Goal: Transaction & Acquisition: Purchase product/service

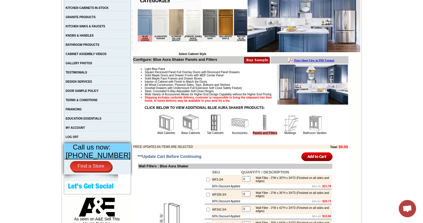
scroll to position [132, 0]
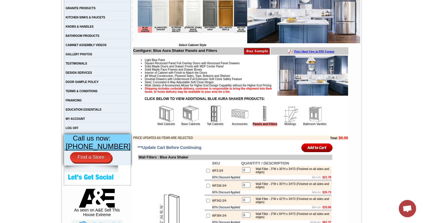
click at [184, 122] on img at bounding box center [190, 113] width 17 height 17
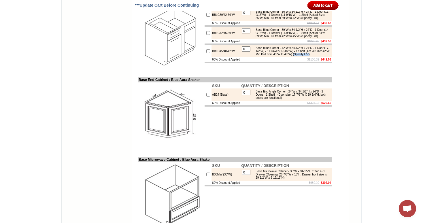
drag, startPoint x: 273, startPoint y: 124, endPoint x: 253, endPoint y: 124, distance: 20.5
click at [253, 56] on div "Base Blind Corner - 42"W x 34-1/2"H x 24"D - 1 Door (17-1/2"W) - 1 Drawer (17-1…" at bounding box center [291, 51] width 77 height 10
copy div "(Specify L/R)"
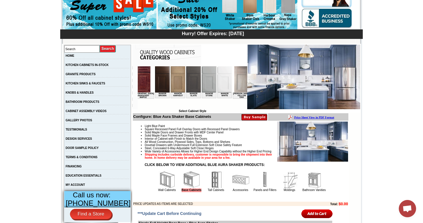
scroll to position [0, 528]
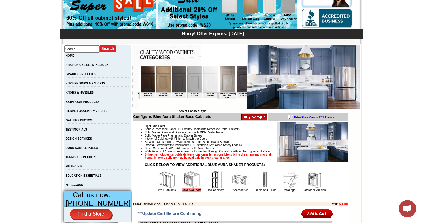
click at [237, 84] on img at bounding box center [244, 79] width 15 height 26
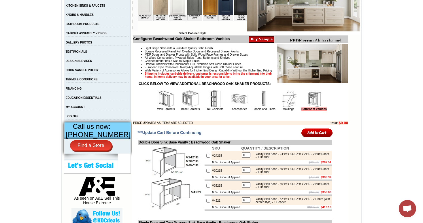
scroll to position [145, 0]
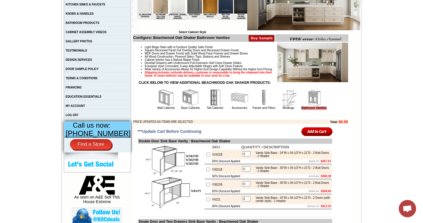
click at [282, 103] on img at bounding box center [288, 97] width 17 height 17
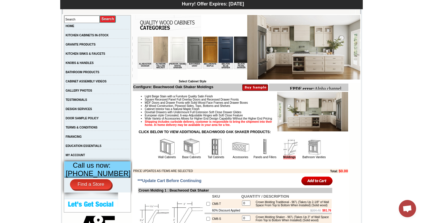
scroll to position [96, 0]
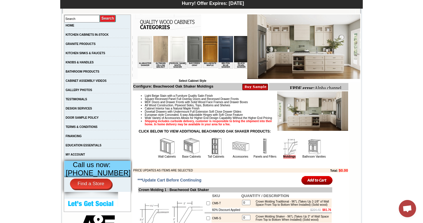
click at [315, 149] on img at bounding box center [313, 146] width 17 height 17
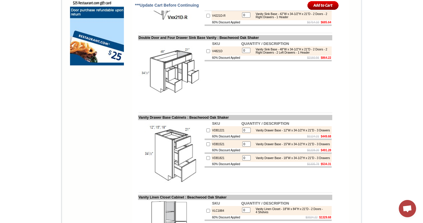
scroll to position [490, 0]
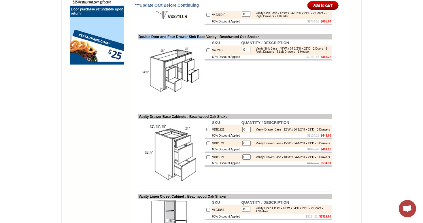
drag, startPoint x: 134, startPoint y: 52, endPoint x: 207, endPoint y: 51, distance: 72.9
click at [207, 39] on td "Double Door and Four Drawer Sink Base Vanity : Beachwood Oak Shaker" at bounding box center [235, 36] width 194 height 5
click at [275, 60] on td at bounding box center [268, 59] width 127 height 1
click at [279, 93] on td "SKU QUANTITY / DESCRIPTION V4821D 0 Vanity Sink Base - 48"W x 34-1/2"H x 21"D -…" at bounding box center [268, 72] width 128 height 66
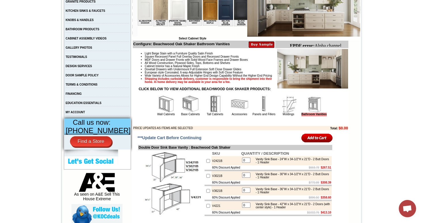
scroll to position [134, 0]
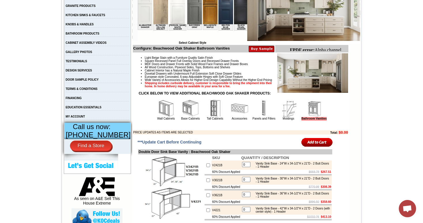
click at [145, 58] on li "Light Beige Stain with a Furniture Quality Satin Finish" at bounding box center [246, 57] width 203 height 3
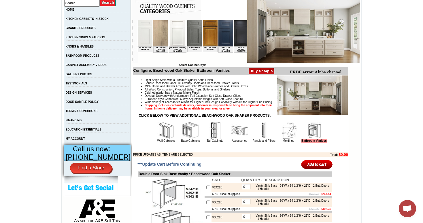
scroll to position [119, 0]
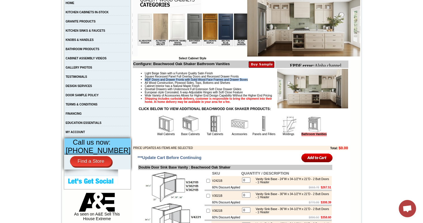
drag, startPoint x: 139, startPoint y: 81, endPoint x: 253, endPoint y: 80, distance: 114.6
click at [253, 80] on li "MDF Doors and Drawer Fronts with Solid Wood Face Frames and Drawer Boxes" at bounding box center [246, 79] width 203 height 3
click at [170, 81] on li "MDF Doors and Drawer Fronts with Solid Wood Face Frames and Drawer Boxes" at bounding box center [246, 79] width 203 height 3
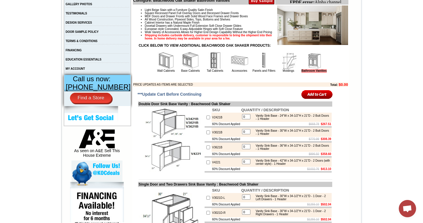
scroll to position [184, 0]
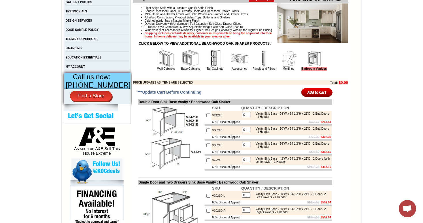
click at [310, 97] on input "image" at bounding box center [316, 93] width 31 height 10
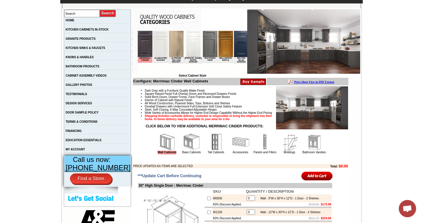
scroll to position [166, 0]
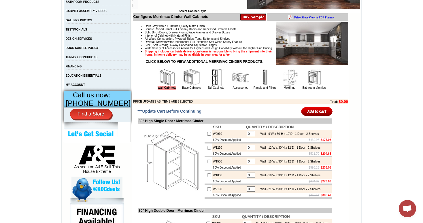
click at [313, 80] on img at bounding box center [313, 77] width 17 height 17
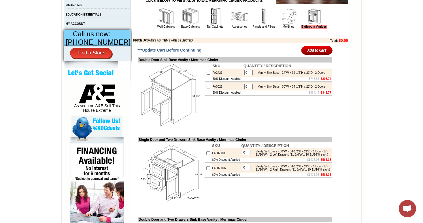
scroll to position [225, 0]
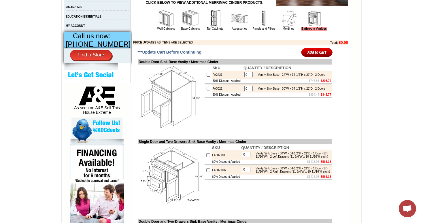
click at [158, 20] on img at bounding box center [165, 18] width 17 height 17
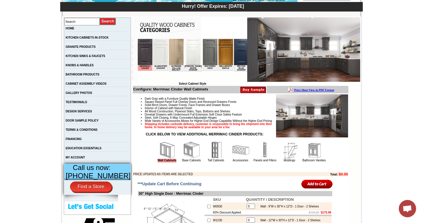
scroll to position [86, 0]
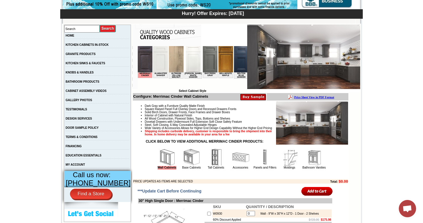
click at [318, 159] on img at bounding box center [313, 157] width 17 height 17
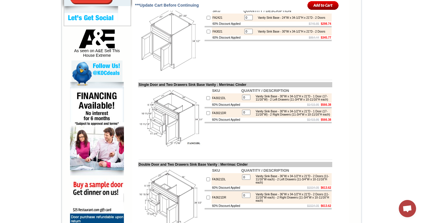
scroll to position [265, 0]
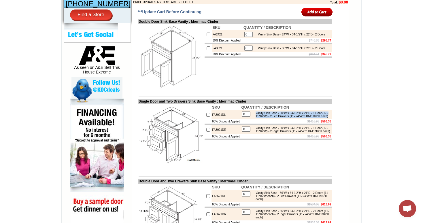
drag, startPoint x: 281, startPoint y: 127, endPoint x: 251, endPoint y: 120, distance: 31.0
click at [253, 118] on div "Vanity Sink Base - 30"W x 34-1/2"H x 21"D - 1 Door (17-11/16"W) - 2 Left Drawer…" at bounding box center [291, 114] width 77 height 6
click at [284, 118] on td "Vanity Sink Base - 30"W x 34-1/2"H x 21"D - 1 Door (17-11/16"W) - 2 Left Drawer…" at bounding box center [291, 114] width 78 height 7
drag, startPoint x: 283, startPoint y: 129, endPoint x: 257, endPoint y: 120, distance: 27.9
click at [257, 118] on td "Vanity Sink Base - 30"W x 34-1/2"H x 21"D - 1 Door (17-11/16"W) - 2 Left Drawer…" at bounding box center [291, 114] width 78 height 7
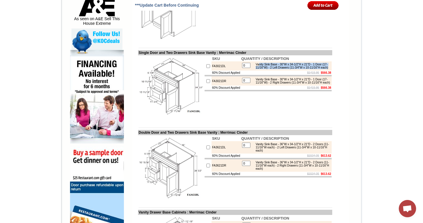
scroll to position [293, 0]
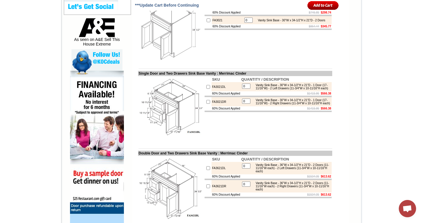
click at [254, 135] on td "SKU QUANTITY / DESCRIPTION FA3021DL 0 Vanity Sink Base - 30"W x 34-1/2"H x 21"D…" at bounding box center [268, 109] width 128 height 66
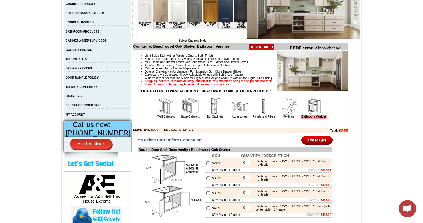
click at [258, 46] on img at bounding box center [262, 46] width 26 height 7
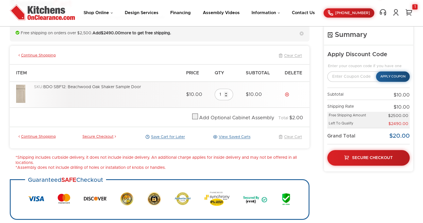
scroll to position [45, 0]
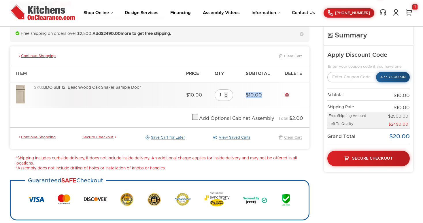
drag, startPoint x: 264, startPoint y: 93, endPoint x: 244, endPoint y: 93, distance: 20.2
click at [244, 93] on td "$10.00" at bounding box center [262, 95] width 39 height 26
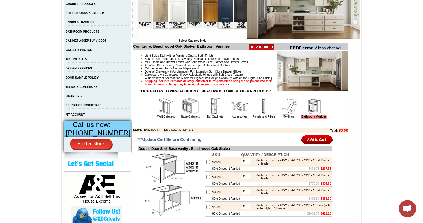
drag, startPoint x: 290, startPoint y: 46, endPoint x: 343, endPoint y: 46, distance: 53.3
click at [344, 47] on body "FPDF error: Alpha channel not supported: images/WDC2412_JSI_1.4.jpg.png" at bounding box center [317, 54] width 56 height 16
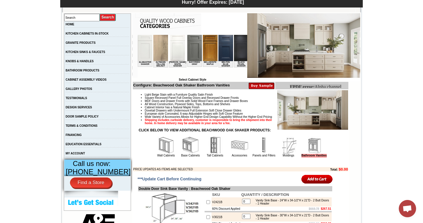
scroll to position [97, 0]
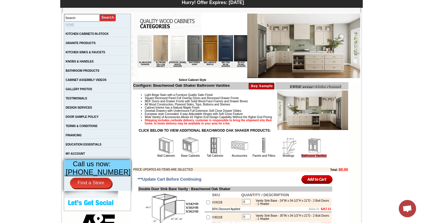
click at [74, 24] on link "HOME" at bounding box center [70, 24] width 9 height 3
click at [74, 25] on link "HOME" at bounding box center [70, 24] width 9 height 3
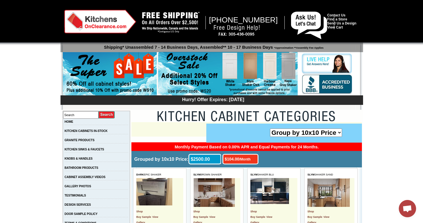
scroll to position [1530, 0]
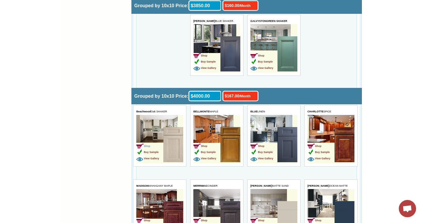
click at [150, 146] on span "Shop" at bounding box center [143, 146] width 14 height 3
click at [157, 151] on span "Buy Sample" at bounding box center [147, 152] width 22 height 3
click at [169, 149] on img at bounding box center [173, 144] width 20 height 35
click at [151, 158] on span "View Gallery" at bounding box center [147, 158] width 23 height 3
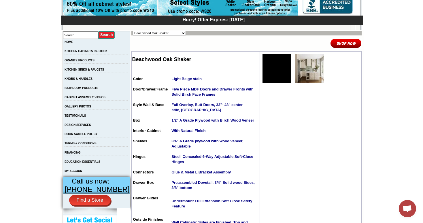
scroll to position [81, 0]
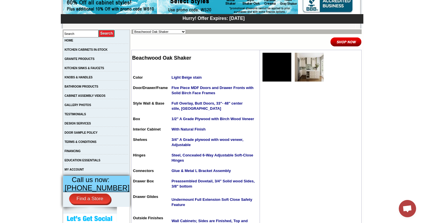
click at [271, 67] on img at bounding box center [276, 67] width 29 height 29
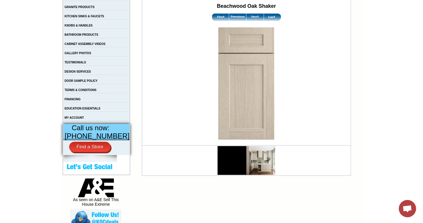
scroll to position [133, 0]
click at [253, 165] on img at bounding box center [260, 160] width 29 height 29
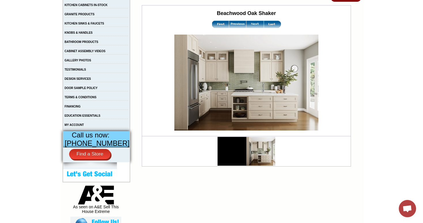
scroll to position [120, 0]
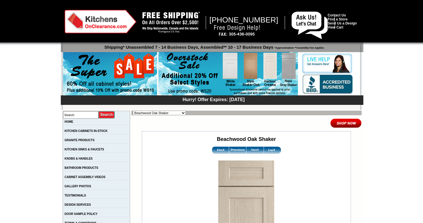
scroll to position [133, 0]
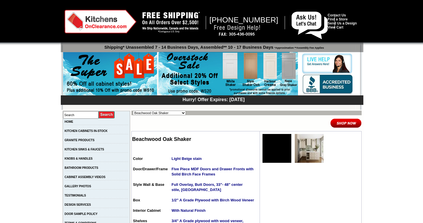
scroll to position [81, 0]
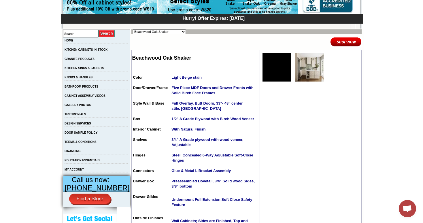
click at [167, 33] on select "Alabaster Shaker [PERSON_NAME] Yellow Walnut [PERSON_NAME] Shaker Baycreek Gray…" at bounding box center [159, 31] width 53 height 5
select select "/gallery.php?RollID=Manor_Brown"
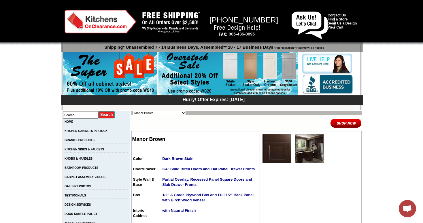
click at [157, 112] on select "Alabaster Shaker [PERSON_NAME] Yellow Walnut [PERSON_NAME] Shaker Baycreek Gray…" at bounding box center [159, 113] width 53 height 5
select select "/gallery.php?RollID=Manor_Harvest"
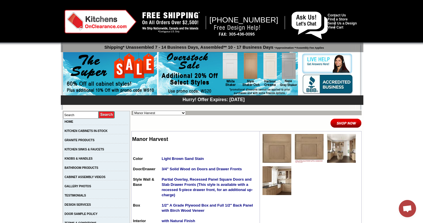
click at [155, 111] on select "Alabaster Shaker [PERSON_NAME] Yellow Walnut [PERSON_NAME] Shaker Baycreek Gray…" at bounding box center [159, 113] width 53 height 5
select select "/gallery.php?RollID=Manor_Slate"
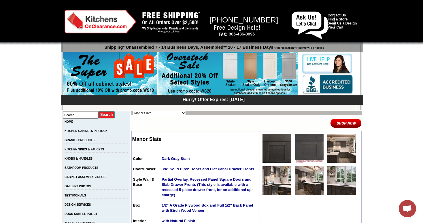
click at [154, 113] on select "Alabaster Shaker [PERSON_NAME] Yellow Walnut [PERSON_NAME] Shaker Baycreek Gray…" at bounding box center [159, 113] width 53 height 5
select select "/gallery.php?RollID=Manor_Stone"
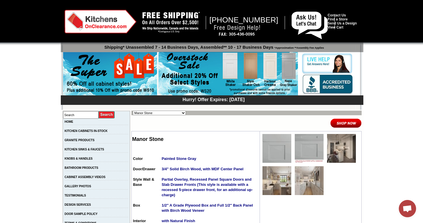
click at [153, 115] on select "Alabaster Shaker Altmann Yellow Walnut Ashton White Shaker Baycreek Gray Beachw…" at bounding box center [159, 113] width 53 height 5
select select "/gallery.php?RollID=Manor_White"
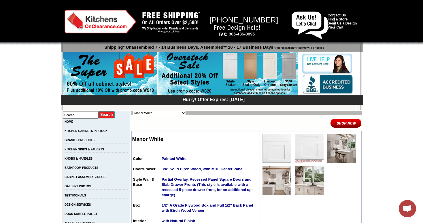
click at [147, 112] on select "Alabaster Shaker Altmann Yellow Walnut Ashton White Shaker Baycreek Gray Beachw…" at bounding box center [159, 113] width 53 height 5
select select "/gallery.php?RollID=Maxwell_Yellow_Oak"
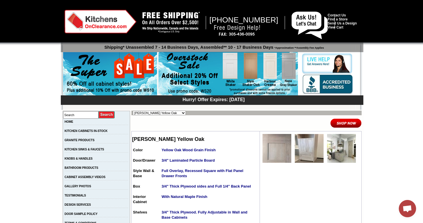
click at [142, 111] on select "Alabaster Shaker [PERSON_NAME] Yellow Walnut [PERSON_NAME] Shaker Baycreek Gray…" at bounding box center [159, 113] width 53 height 5
select select "/gallery.php?RollID=Blue_Linen"
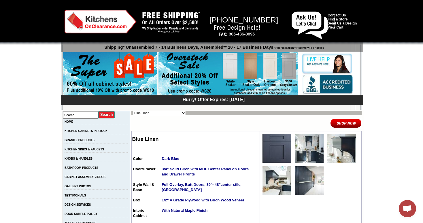
click at [156, 114] on select "Alabaster Shaker [PERSON_NAME] Yellow Walnut [PERSON_NAME] Shaker Baycreek Gray…" at bounding box center [159, 113] width 53 height 5
select select "/gallery.php?RollID=Blue_Royalle"
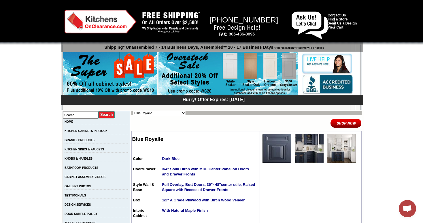
click at [154, 113] on select "Alabaster Shaker [PERSON_NAME] Yellow Walnut [PERSON_NAME] Shaker Baycreek Gray…" at bounding box center [159, 113] width 53 height 5
select select "/gallery.php?RollID=Blue_Night"
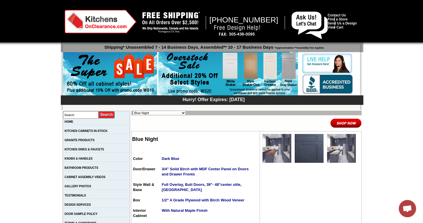
click at [144, 113] on select "Alabaster Shaker [PERSON_NAME] Yellow Walnut [PERSON_NAME] Shaker Baycreek Gray…" at bounding box center [159, 113] width 53 height 5
select select "/gallery.php?RollID=Beachwood_Oak_Shaker"
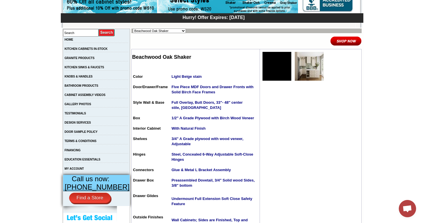
scroll to position [88, 0]
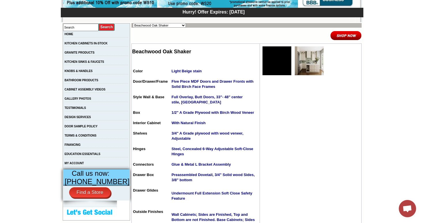
click at [335, 37] on img at bounding box center [345, 36] width 31 height 10
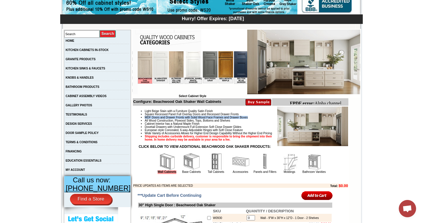
drag, startPoint x: 139, startPoint y: 119, endPoint x: 256, endPoint y: 119, distance: 117.5
click at [256, 119] on li "MDF Doors and Drawer Fronts with Solid Wood Face Frames and Drawer Boxes" at bounding box center [246, 117] width 203 height 3
click at [195, 128] on li "Dovetail Drawers with Undermount Full Extension Soft Close Drawer Glides" at bounding box center [246, 126] width 203 height 3
drag, startPoint x: 139, startPoint y: 118, endPoint x: 255, endPoint y: 119, distance: 115.5
click at [255, 119] on li "MDF Doors and Drawer Fronts with Solid Wood Face Frames and Drawer Boxes" at bounding box center [246, 117] width 203 height 3
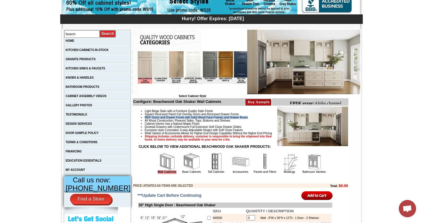
click at [190, 119] on li "MDF Doors and Drawer Fronts with Solid Wood Face Frames and Drawer Boxes" at bounding box center [246, 117] width 203 height 3
drag, startPoint x: 190, startPoint y: 119, endPoint x: 253, endPoint y: 118, distance: 62.8
click at [253, 118] on li "MDF Doors and Drawer Fronts with Solid Wood Face Frames and Drawer Boxes" at bounding box center [246, 117] width 203 height 3
drag, startPoint x: 253, startPoint y: 118, endPoint x: 192, endPoint y: 118, distance: 61.4
click at [192, 118] on li "MDF Doors and Drawer Fronts with Solid Wood Face Frames and Drawer Boxes" at bounding box center [246, 117] width 203 height 3
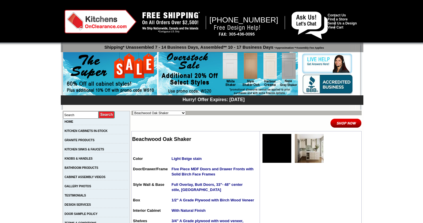
scroll to position [88, 0]
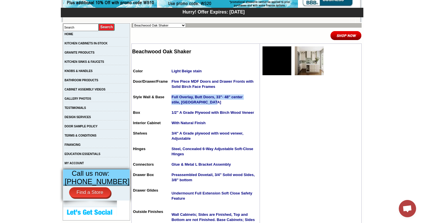
drag, startPoint x: 167, startPoint y: 98, endPoint x: 223, endPoint y: 103, distance: 56.1
click at [223, 103] on td "Full Overlay, Butt Doors, 33"- 48" center stile, [GEOGRAPHIC_DATA]" at bounding box center [214, 101] width 87 height 15
click at [340, 38] on img at bounding box center [345, 36] width 31 height 10
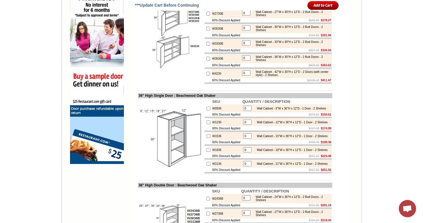
scroll to position [370, 0]
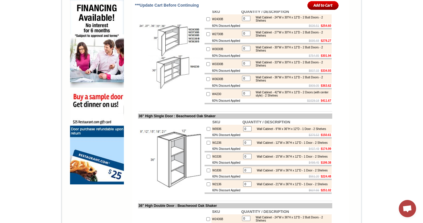
click at [322, 97] on div "Wall Cabinet - 42"W x 30"H x 12"D - 2 Doors (with center style) - 2 Shelves" at bounding box center [291, 94] width 77 height 6
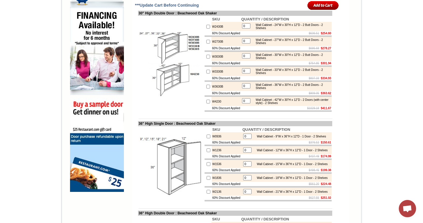
scroll to position [362, 0]
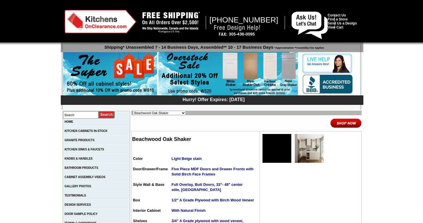
scroll to position [88, 0]
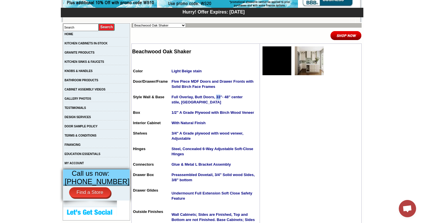
drag, startPoint x: 215, startPoint y: 98, endPoint x: 212, endPoint y: 98, distance: 3.8
click at [212, 98] on strong "Full Overlay, Butt Doors, 33"- 48" center stile, [GEOGRAPHIC_DATA]" at bounding box center [206, 100] width 71 height 10
click at [172, 118] on td "1/2" A Grade Plywood with Birch Wood Veneer" at bounding box center [214, 115] width 87 height 10
drag, startPoint x: 201, startPoint y: 124, endPoint x: 167, endPoint y: 124, distance: 33.4
click at [171, 124] on td "With Natural Finish" at bounding box center [214, 125] width 87 height 10
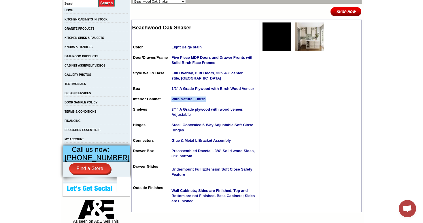
scroll to position [136, 0]
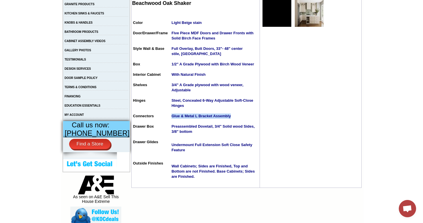
drag, startPoint x: 227, startPoint y: 118, endPoint x: 166, endPoint y: 115, distance: 61.1
click at [166, 115] on table "Color Light Beige stain Door/Drawer/Frame Five Piece MDF Doors and Drawer Front…" at bounding box center [195, 103] width 127 height 168
click at [183, 121] on td "Glue & Metal L Bracket Assembly" at bounding box center [214, 118] width 87 height 10
drag, startPoint x: 226, startPoint y: 117, endPoint x: 165, endPoint y: 118, distance: 60.8
click at [165, 118] on tr "Connectors Glue & Metal L Bracket Assembly" at bounding box center [196, 118] width 126 height 10
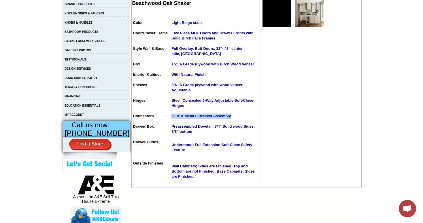
click at [219, 118] on strong "Glue & Metal L Bracket Assembly" at bounding box center [200, 116] width 59 height 4
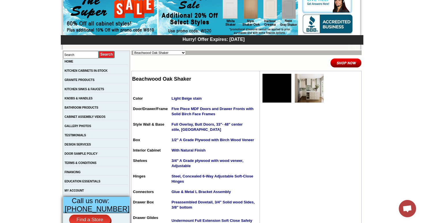
scroll to position [56, 0]
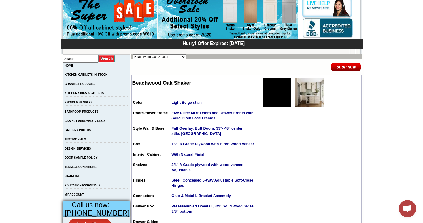
click at [168, 55] on select "Alabaster Shaker Altmann Yellow Walnut Ashton White Shaker Baycreek Gray Beachw…" at bounding box center [159, 56] width 53 height 5
select select "/gallery.php?RollID=Harmony_Shaker_Mist"
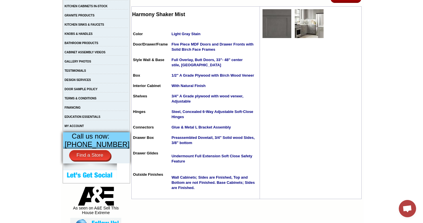
scroll to position [128, 0]
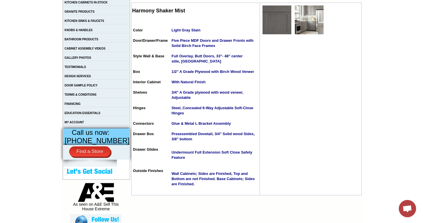
drag, startPoint x: 225, startPoint y: 125, endPoint x: 230, endPoint y: 123, distance: 5.6
click at [230, 123] on td "Glue & Metal L Bracket Assembly" at bounding box center [214, 126] width 87 height 10
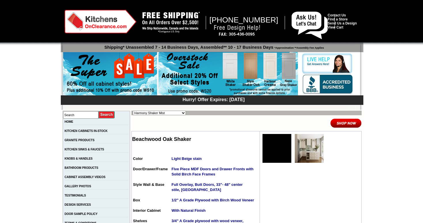
select select "/gallery.php?RollID=Harmony_Shaker_Mist"
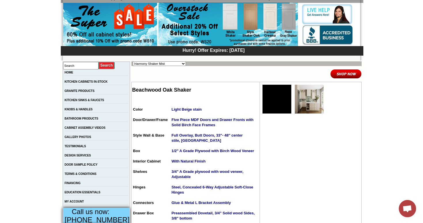
scroll to position [47, 0]
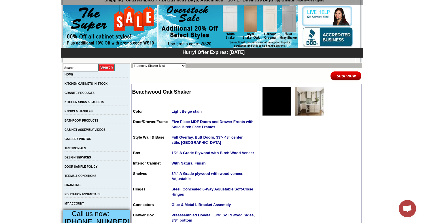
click at [349, 76] on img at bounding box center [345, 76] width 31 height 10
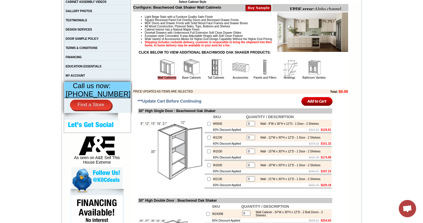
click at [234, 75] on img at bounding box center [240, 67] width 17 height 17
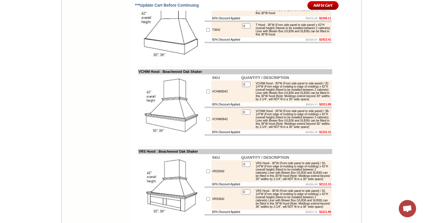
scroll to position [2634, 0]
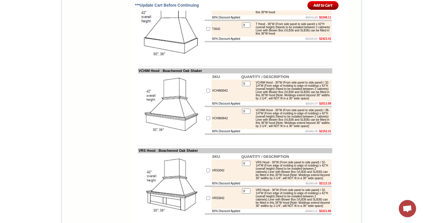
click at [209, 60] on td "SKU QUANTITY / DESCRIPTION T3042 0 T Hood - 30"W (From side panel to side panel…" at bounding box center [268, 27] width 128 height 66
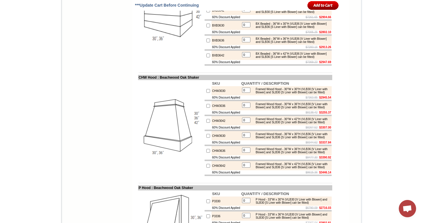
scroll to position [2897, 0]
drag, startPoint x: 253, startPoint y: 75, endPoint x: 268, endPoint y: 76, distance: 15.0
drag, startPoint x: 268, startPoint y: 76, endPoint x: 253, endPoint y: 75, distance: 15.6
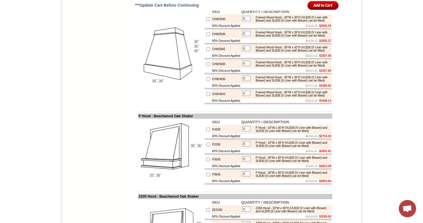
scroll to position [2934, 0]
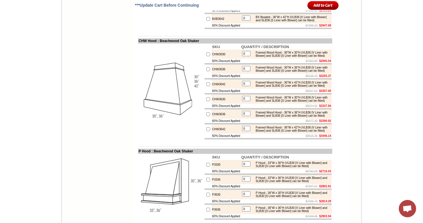
drag, startPoint x: 133, startPoint y: 26, endPoint x: 214, endPoint y: 27, distance: 80.9
drag, startPoint x: 261, startPoint y: 40, endPoint x: 257, endPoint y: 38, distance: 4.6
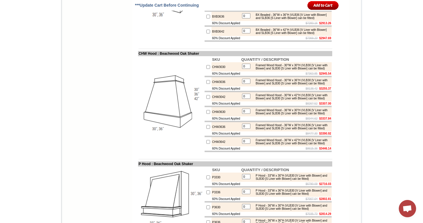
scroll to position [2919, 0]
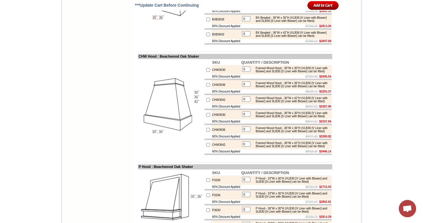
drag, startPoint x: 133, startPoint y: 42, endPoint x: 166, endPoint y: 41, distance: 32.9
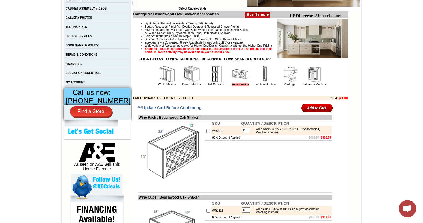
scroll to position [168, 0]
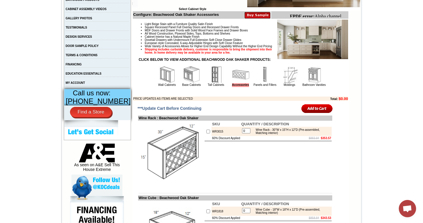
click at [260, 83] on img at bounding box center [264, 74] width 17 height 17
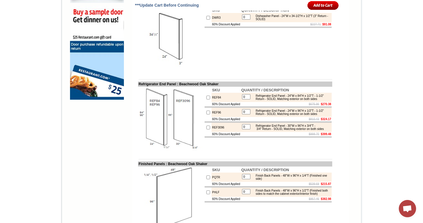
scroll to position [459, 0]
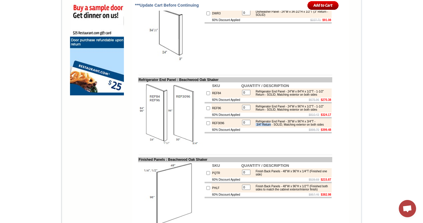
drag, startPoint x: 270, startPoint y: 148, endPoint x: 252, endPoint y: 147, distance: 18.7
click at [253, 126] on div "Refrigerator End Panel - 30"W x 96"H x 3/4"T - 3/4" Return - SOLID, Matching ex…" at bounding box center [291, 123] width 77 height 6
drag, startPoint x: 319, startPoint y: 144, endPoint x: 270, endPoint y: 147, distance: 49.1
click at [270, 126] on div "Refrigerator End Panel - 30"W x 96"H x 3/4"T - 3/4" Return - SOLID, Matching ex…" at bounding box center [291, 123] width 77 height 6
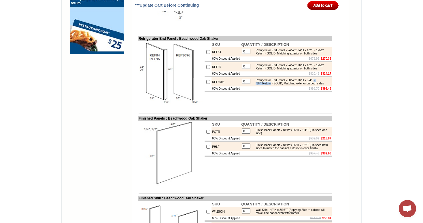
scroll to position [500, 0]
click at [320, 85] on div "Refrigerator End Panel - 30"W x 96"H x 3/4"T - 3/4" Return - SOLID, Matching ex…" at bounding box center [291, 82] width 77 height 6
drag, startPoint x: 320, startPoint y: 103, endPoint x: 284, endPoint y: 107, distance: 36.2
click at [284, 85] on div "Refrigerator End Panel - 30"W x 96"H x 3/4"T - 3/4" Return - SOLID, Matching ex…" at bounding box center [291, 82] width 77 height 6
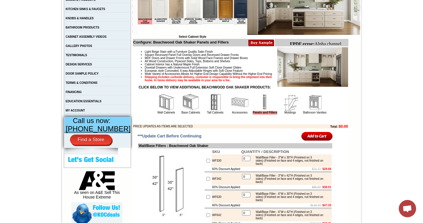
scroll to position [146, 0]
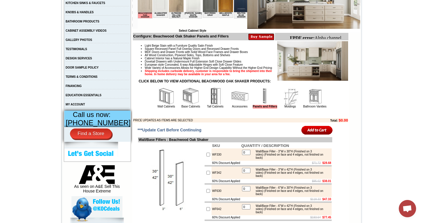
click at [284, 104] on img at bounding box center [289, 96] width 17 height 17
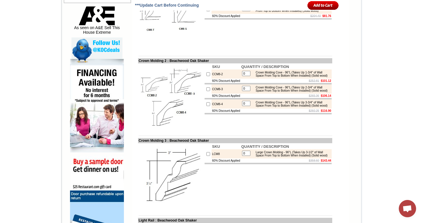
scroll to position [305, 0]
click at [182, 105] on img at bounding box center [171, 96] width 65 height 65
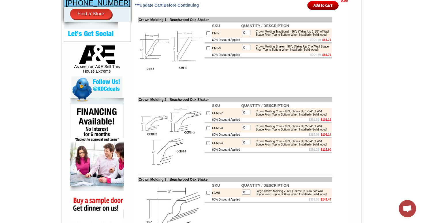
scroll to position [217, 0]
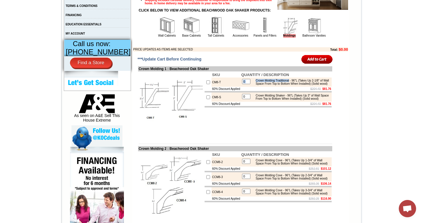
drag, startPoint x: 290, startPoint y: 89, endPoint x: 245, endPoint y: 90, distance: 45.8
click at [245, 86] on tr "0 Crown Molding Traditional - 96"L (Takes Up 2-1/8" of Wall Space From Top to B…" at bounding box center [286, 82] width 89 height 7
click at [285, 100] on div "Crown Molding Shaker - 96"L (Takes Up 3" of Wall Space From Top to Bottom When …" at bounding box center [291, 97] width 77 height 6
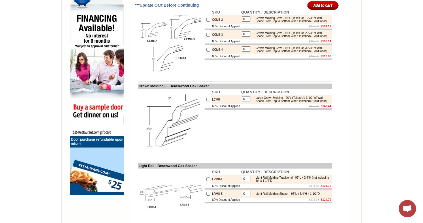
scroll to position [360, 0]
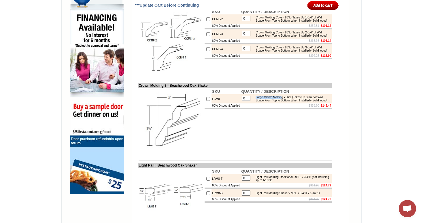
drag, startPoint x: 253, startPoint y: 107, endPoint x: 282, endPoint y: 106, distance: 29.4
click at [282, 102] on div "Large Crown Molding - 96"L (Takes Up 3-1/2" of Wall Space From Top to Bottom Wh…" at bounding box center [291, 99] width 77 height 6
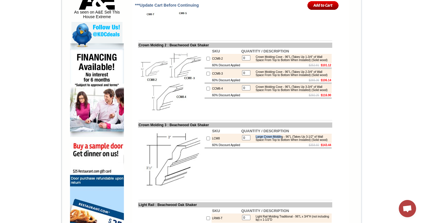
scroll to position [317, 0]
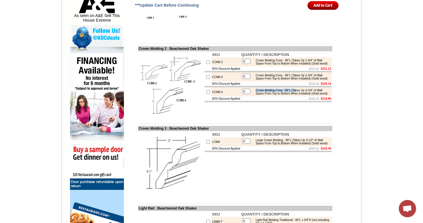
drag, startPoint x: 253, startPoint y: 108, endPoint x: 298, endPoint y: 107, distance: 45.2
click at [298, 95] on div "Crown Molding Cove - 96"L (Takes Up 3-3/4" of Wall Space From Top to Bottom Whe…" at bounding box center [291, 92] width 77 height 6
click at [314, 145] on div "Large Crown Molding - 96"L (Takes Up 3-1/2" of Wall Space From Top to Bottom Wh…" at bounding box center [291, 142] width 77 height 6
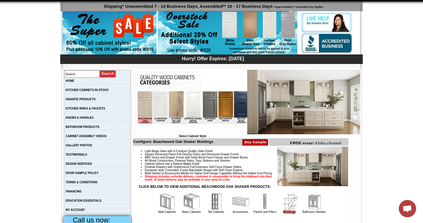
scroll to position [114, 0]
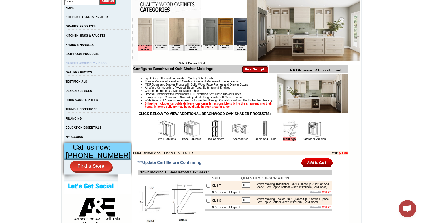
click at [93, 65] on link "CABINET ASSEMBLY VIDEOS" at bounding box center [86, 63] width 41 height 3
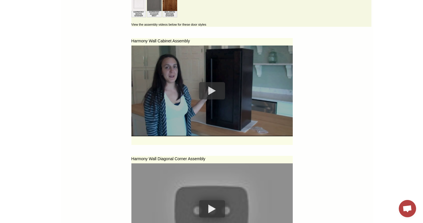
scroll to position [1922, 0]
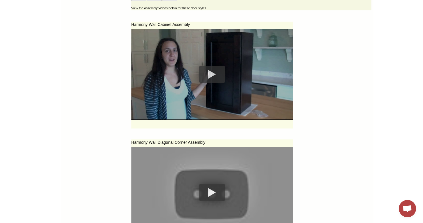
click at [202, 78] on div at bounding box center [212, 74] width 26 height 17
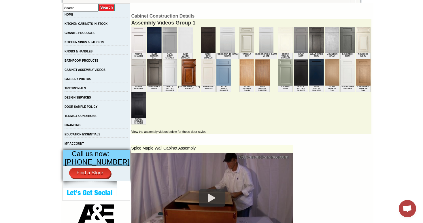
scroll to position [0, 0]
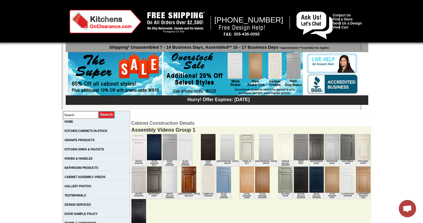
click at [83, 16] on img at bounding box center [105, 22] width 72 height 24
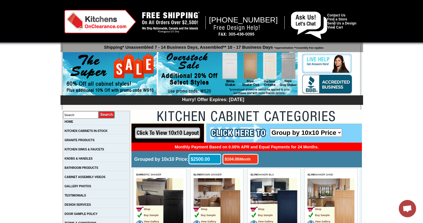
drag, startPoint x: 368, startPoint y: 122, endPoint x: 383, endPoint y: 127, distance: 16.9
